Goal: Transaction & Acquisition: Book appointment/travel/reservation

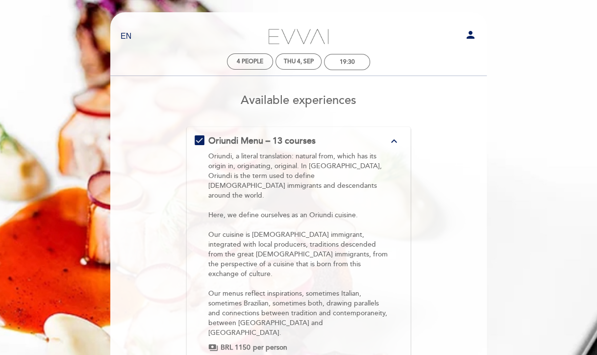
scroll to position [130, 0]
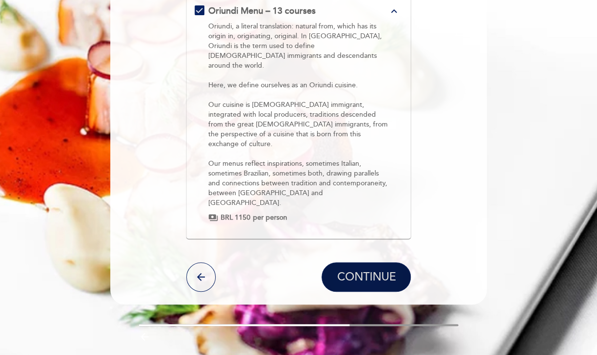
click at [358, 270] on span "CONTINUE" at bounding box center [365, 277] width 59 height 14
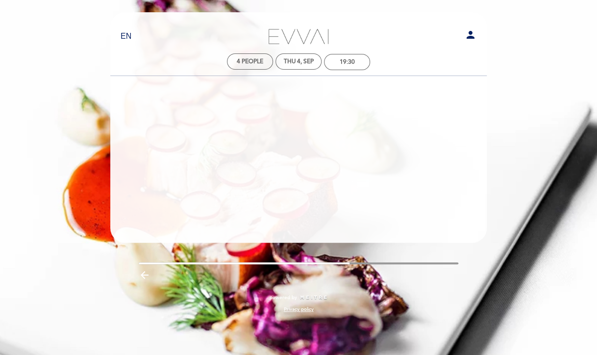
scroll to position [0, 0]
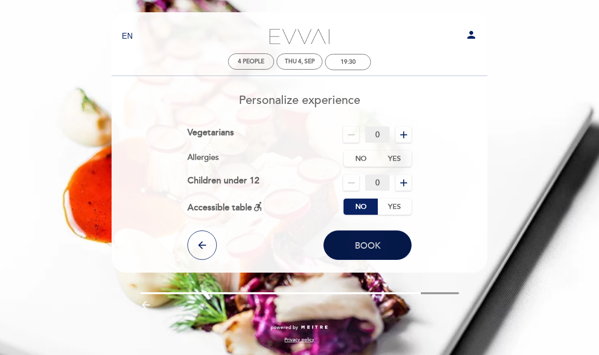
click at [370, 249] on span "Book" at bounding box center [368, 245] width 26 height 11
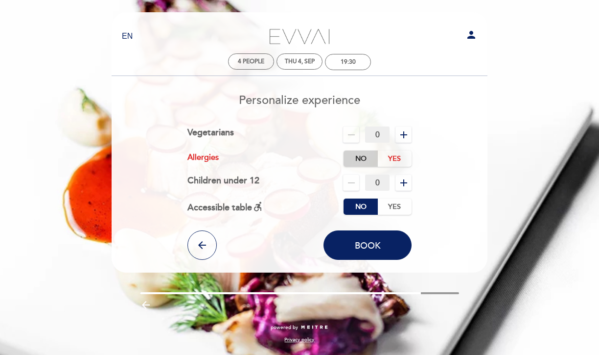
click at [352, 160] on label "No" at bounding box center [361, 158] width 34 height 16
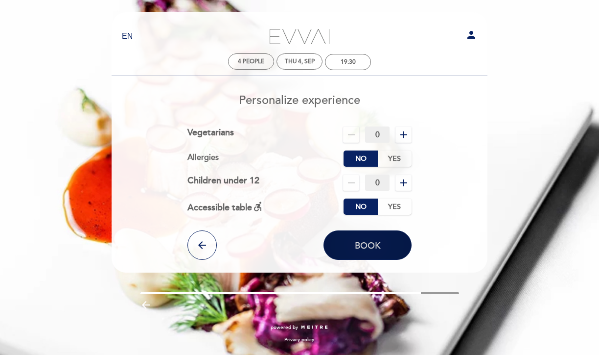
click at [362, 252] on button "Book" at bounding box center [368, 244] width 88 height 29
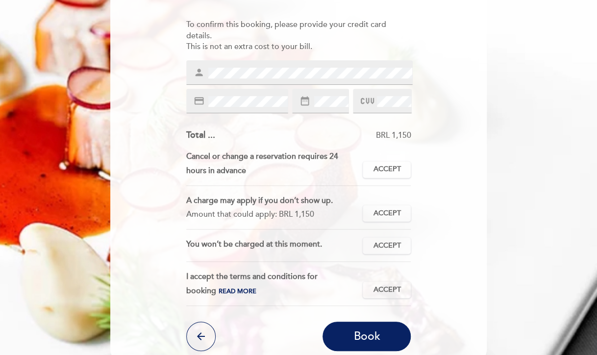
scroll to position [122, 0]
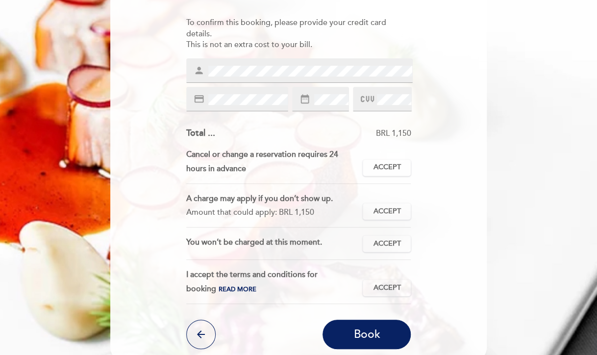
click at [211, 78] on div "person" at bounding box center [299, 70] width 227 height 24
click at [376, 165] on span "Accept" at bounding box center [386, 167] width 27 height 10
click at [378, 212] on span "Accept" at bounding box center [386, 211] width 27 height 10
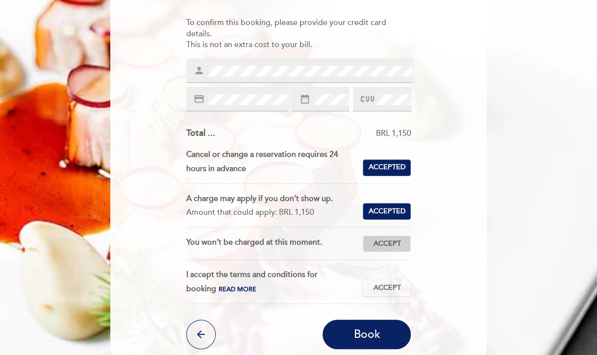
click at [386, 244] on span "Accept" at bounding box center [386, 244] width 27 height 10
click at [383, 283] on span "Accept" at bounding box center [386, 288] width 27 height 10
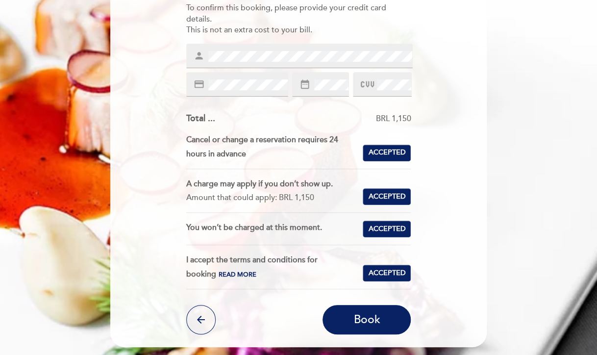
scroll to position [209, 0]
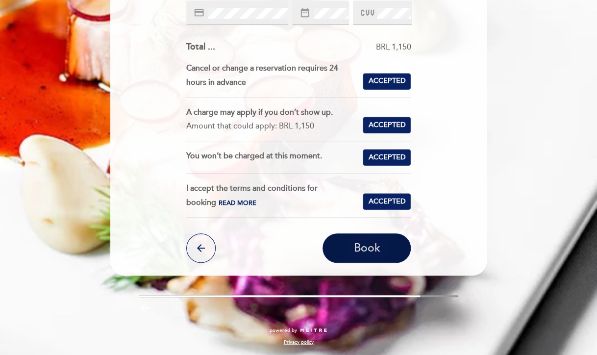
click at [358, 251] on span "Book" at bounding box center [366, 248] width 26 height 14
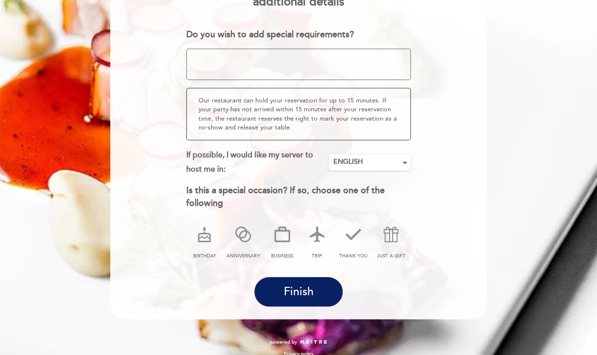
scroll to position [139, 0]
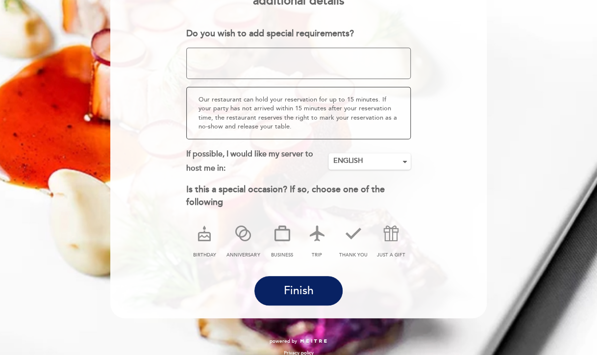
click at [293, 66] on textarea at bounding box center [298, 63] width 225 height 31
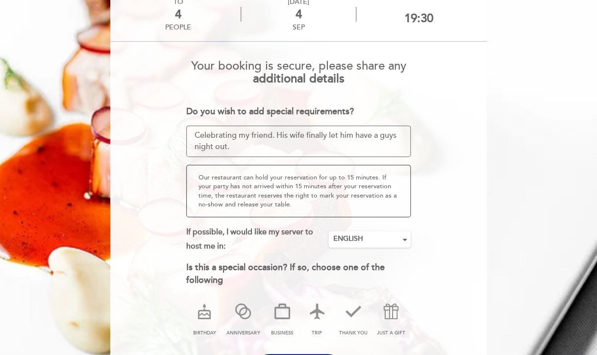
scroll to position [150, 0]
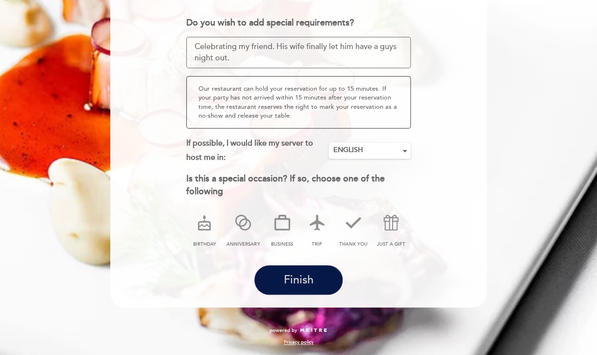
type textarea "Celebrating my friend. His wife finally let him have a guys night out."
click at [299, 278] on span "Finish" at bounding box center [298, 280] width 30 height 14
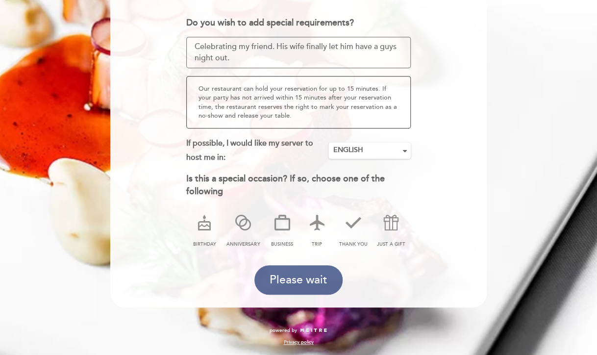
scroll to position [0, 0]
